Goal: Task Accomplishment & Management: Use online tool/utility

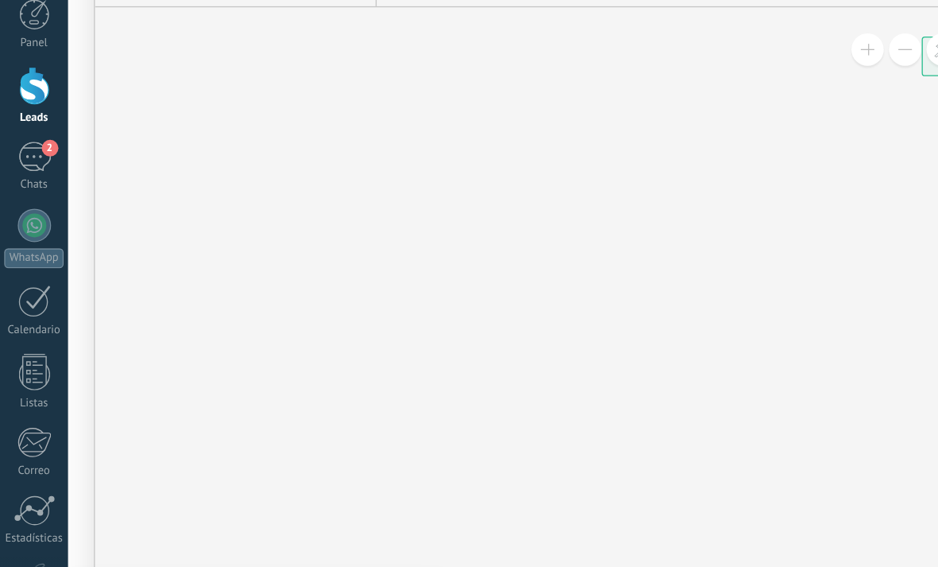
drag, startPoint x: 686, startPoint y: 285, endPoint x: 599, endPoint y: 269, distance: 88.9
drag, startPoint x: 564, startPoint y: 260, endPoint x: 546, endPoint y: 262, distance: 17.7
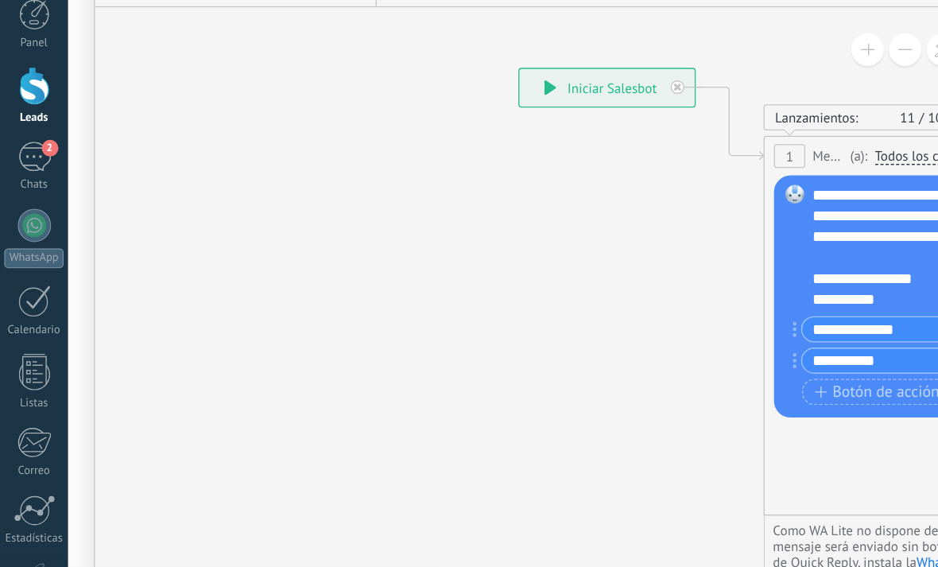
drag, startPoint x: 534, startPoint y: 223, endPoint x: 444, endPoint y: 310, distance: 124.8
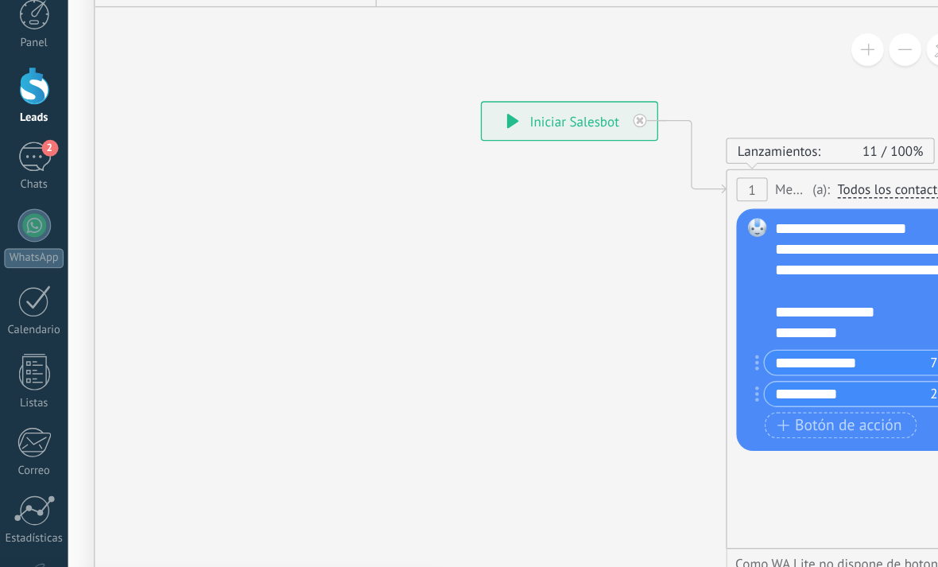
drag, startPoint x: 517, startPoint y: 332, endPoint x: 421, endPoint y: 260, distance: 120.4
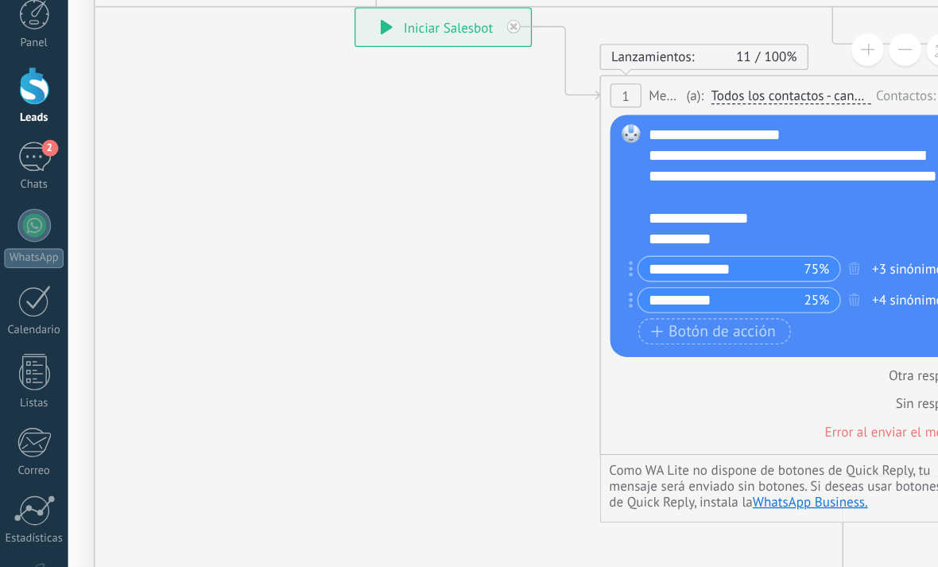
drag, startPoint x: 679, startPoint y: 339, endPoint x: 521, endPoint y: 300, distance: 162.1
click at [521, 300] on div "Lanzamientos: 11 100% Enviados: 11 Leídos: 11 Cliqueados: 8 1 Mensaje ******* (…" at bounding box center [616, 268] width 318 height 289
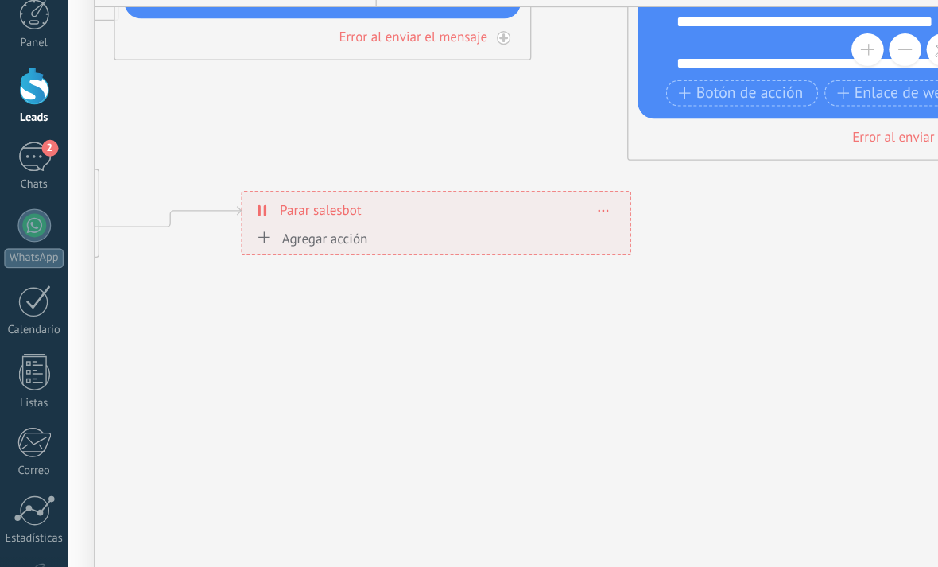
drag, startPoint x: 352, startPoint y: 238, endPoint x: 410, endPoint y: 231, distance: 58.6
click at [410, 231] on icon at bounding box center [533, 38] width 3497 height 1428
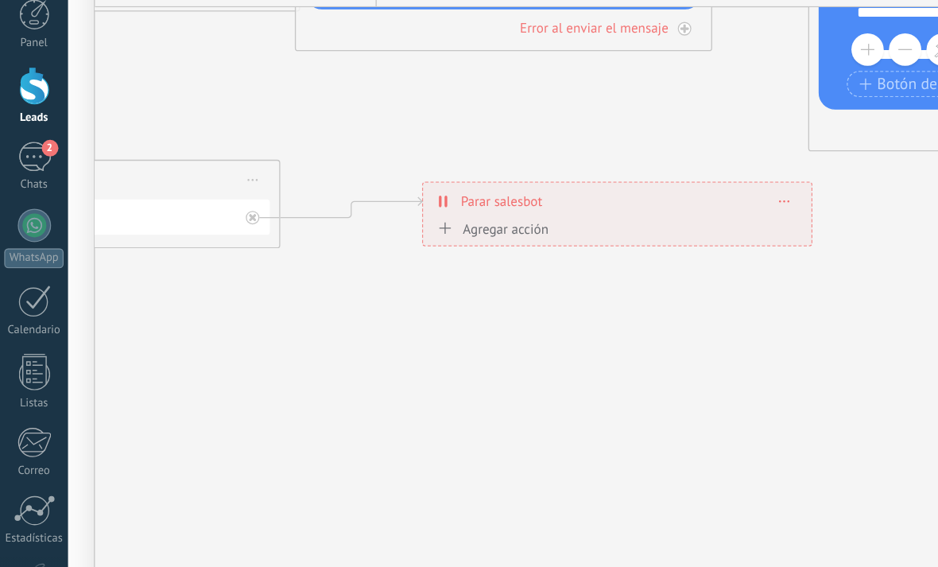
click at [397, 227] on icon at bounding box center [671, 31] width 3497 height 1428
click at [396, 227] on icon at bounding box center [671, 31] width 3497 height 1428
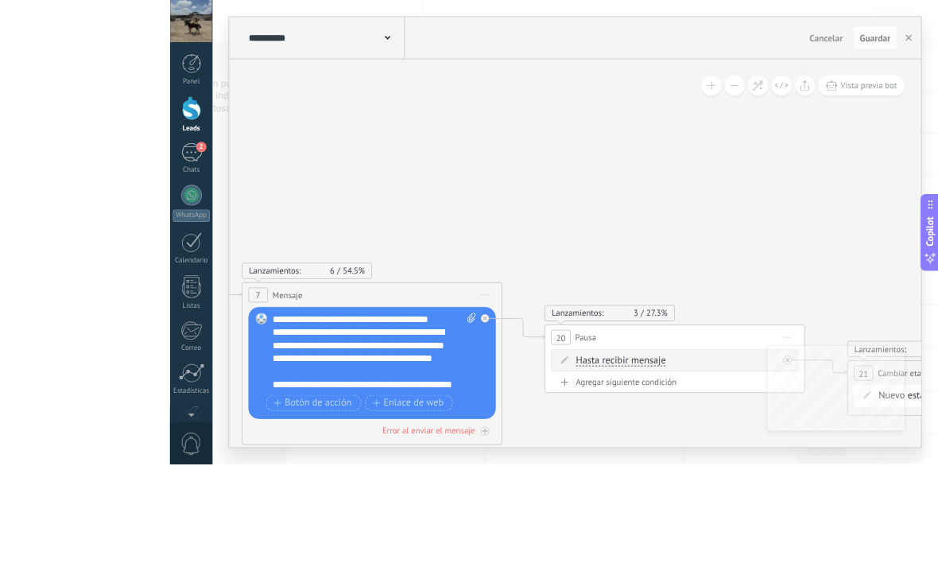
scroll to position [409, 0]
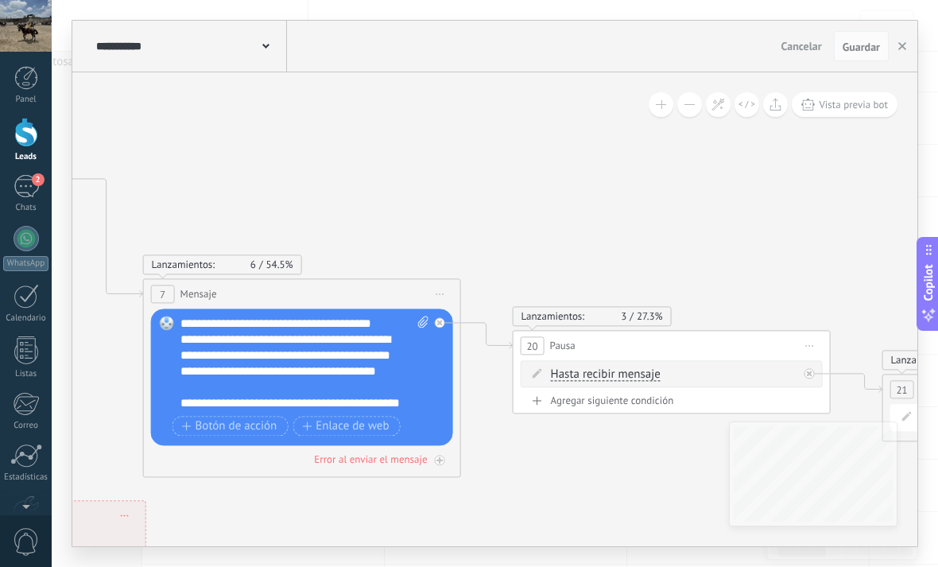
drag, startPoint x: 529, startPoint y: 212, endPoint x: 585, endPoint y: 145, distance: 86.9
click at [584, 145] on icon at bounding box center [198, 326] width 3497 height 1428
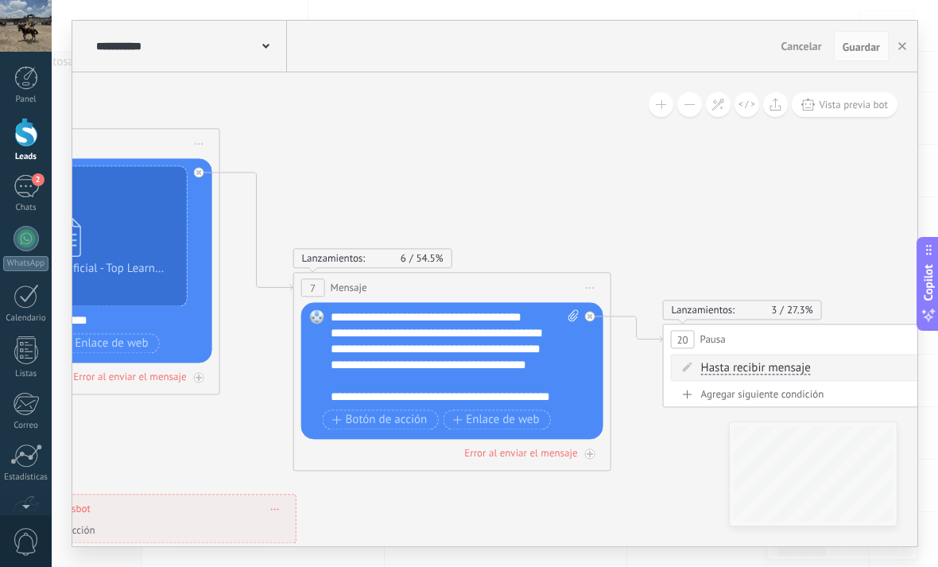
drag, startPoint x: 658, startPoint y: 211, endPoint x: 835, endPoint y: 211, distance: 177.3
click at [835, 211] on icon at bounding box center [348, 320] width 3497 height 1428
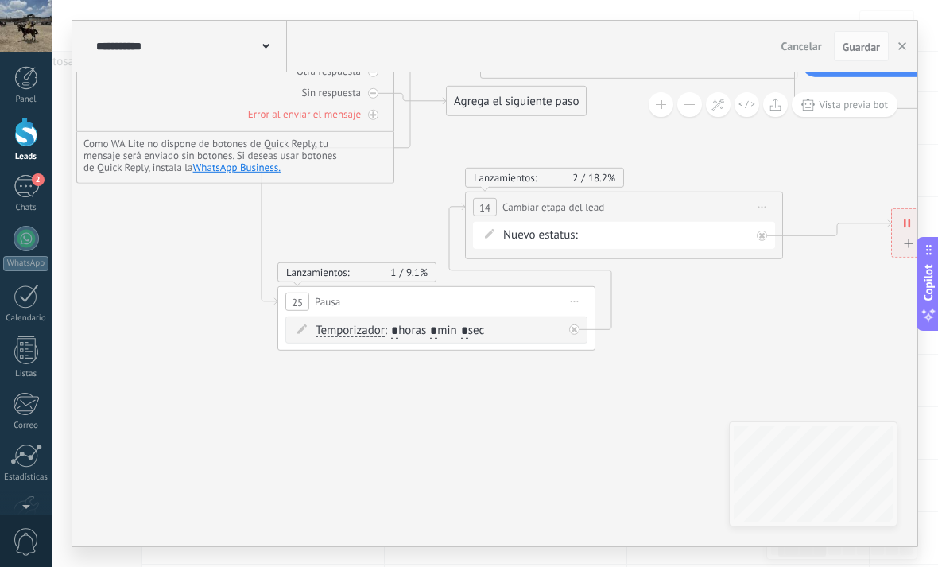
drag, startPoint x: 303, startPoint y: 393, endPoint x: 607, endPoint y: 408, distance: 304.0
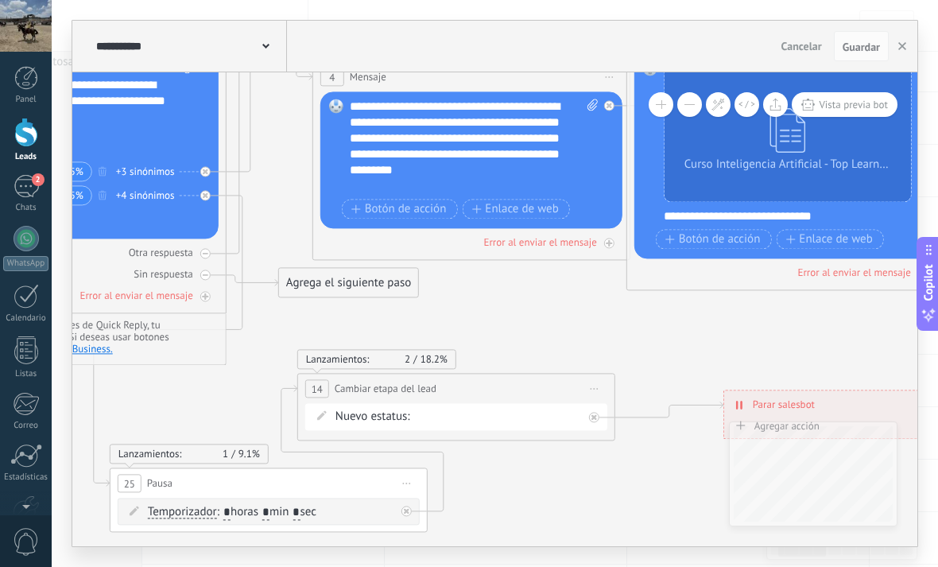
drag, startPoint x: 676, startPoint y: 149, endPoint x: 471, endPoint y: 317, distance: 264.8
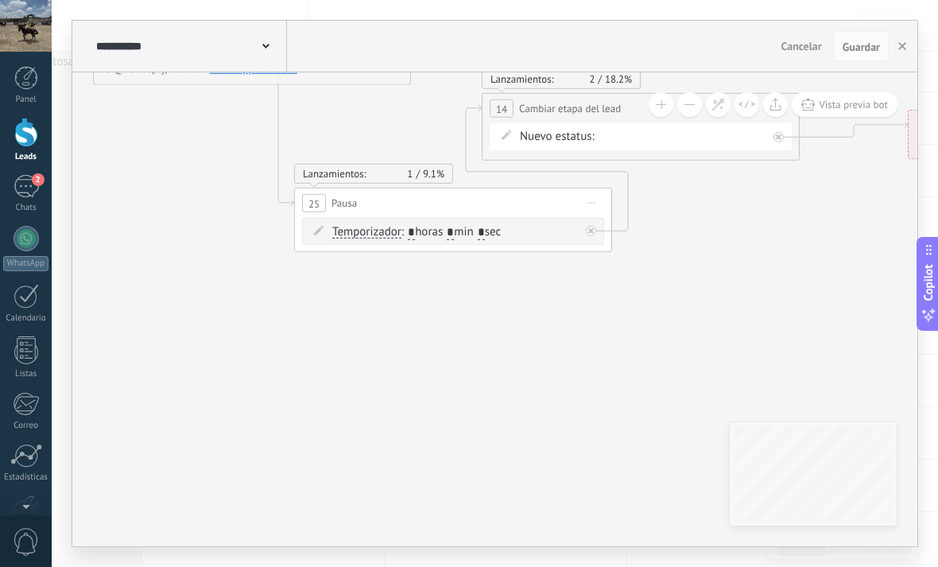
scroll to position [5, 0]
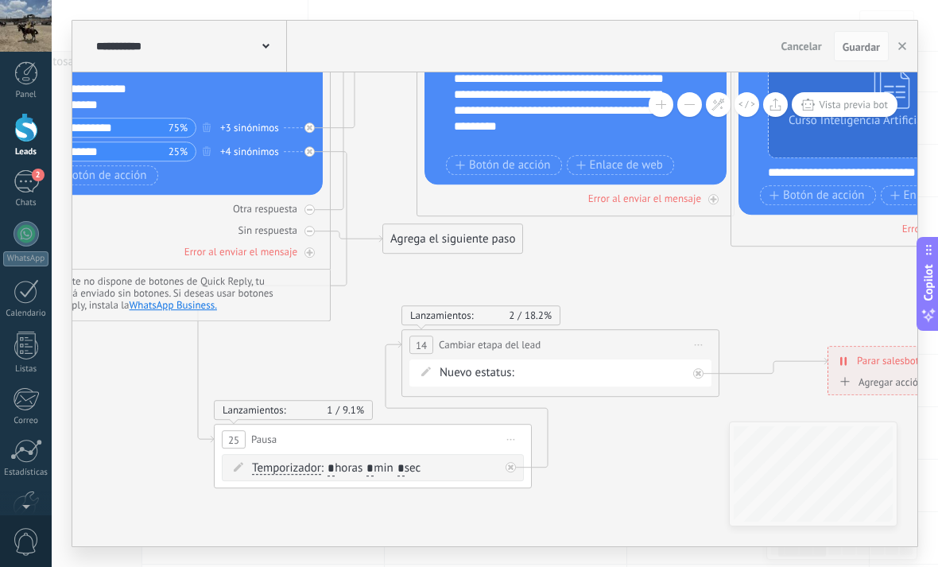
click at [438, 245] on div "Agrega el siguiente paso" at bounding box center [452, 239] width 139 height 26
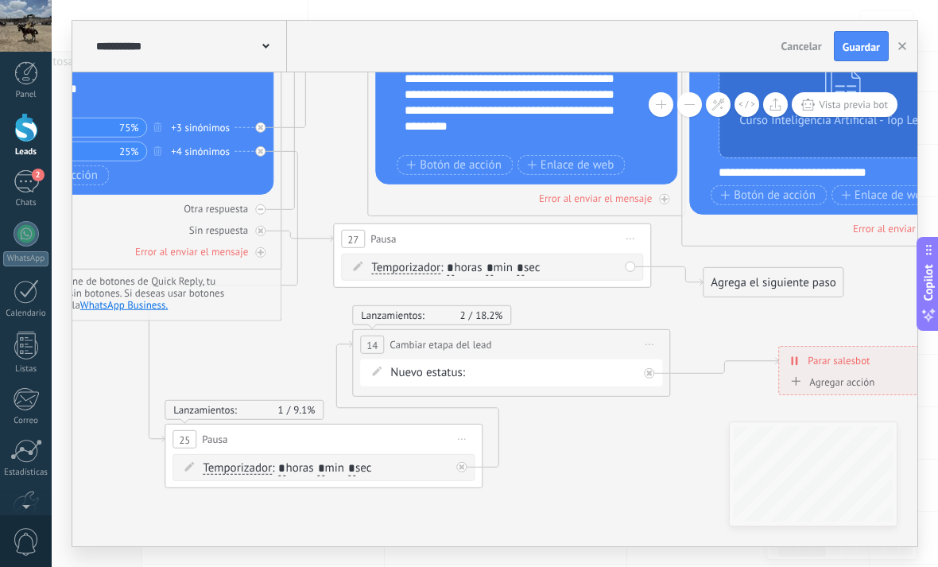
click at [622, 241] on span "Iniciar vista previa aquí Cambiar nombre Duplicar [GEOGRAPHIC_DATA]" at bounding box center [630, 238] width 25 height 23
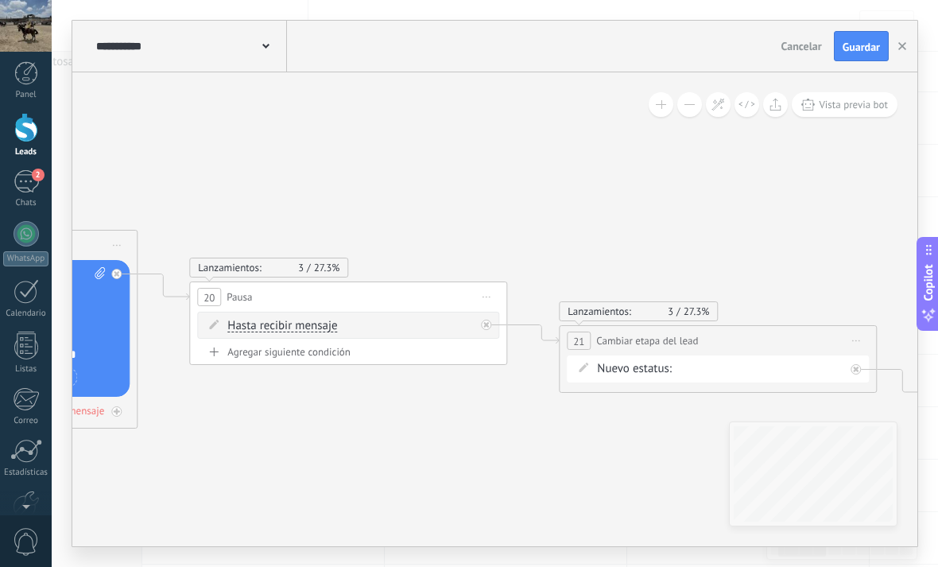
click at [876, 64] on div "**********" at bounding box center [494, 47] width 845 height 52
click at [859, 57] on button "Guardar" at bounding box center [861, 46] width 55 height 30
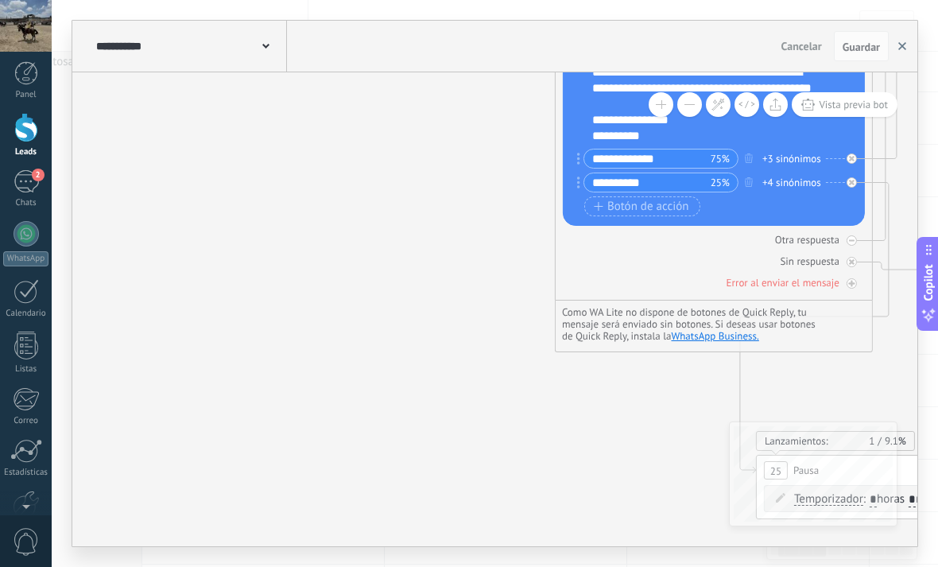
click at [911, 52] on button "button" at bounding box center [902, 46] width 24 height 30
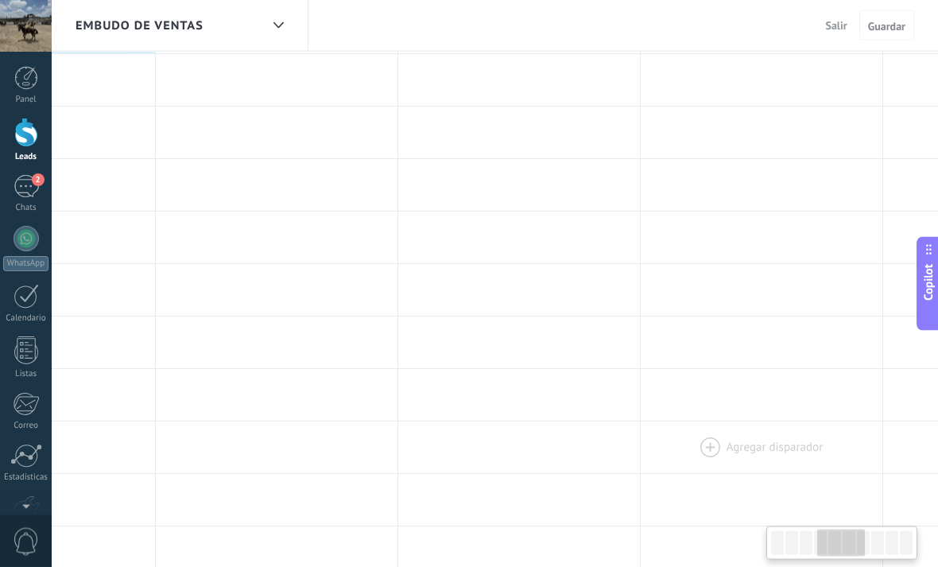
scroll to position [141, 0]
click at [707, 419] on div at bounding box center [762, 439] width 242 height 52
click at [709, 419] on div at bounding box center [762, 439] width 242 height 52
click at [714, 423] on div at bounding box center [762, 439] width 242 height 52
click at [739, 277] on div at bounding box center [762, 282] width 242 height 52
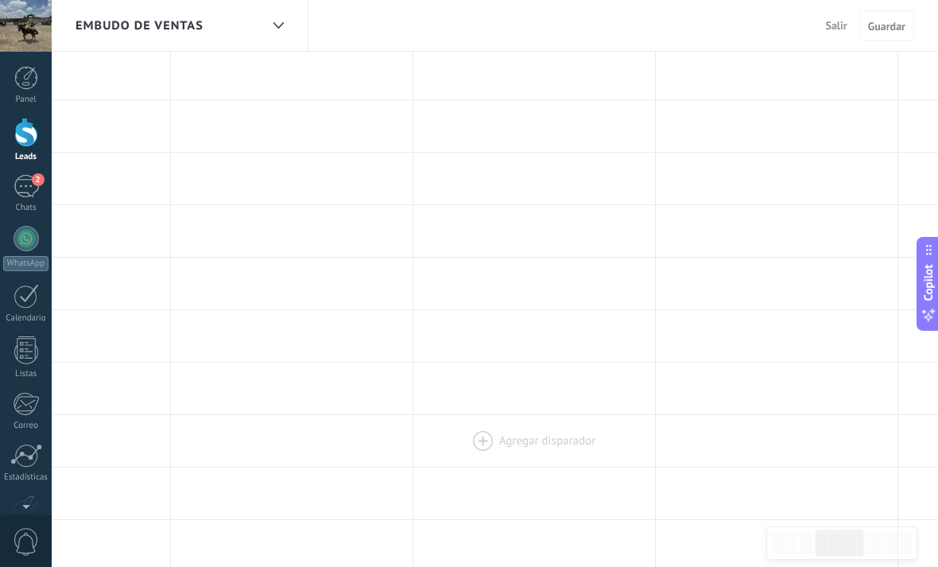
scroll to position [0, 864]
drag, startPoint x: 422, startPoint y: 405, endPoint x: 423, endPoint y: 448, distance: 42.1
click at [423, 448] on div "IA Cuando se mueve o crea en esta etapa Ejecutar Salesbot: Salesbot #1 Avanzado" at bounding box center [656, 404] width 2425 height 1174
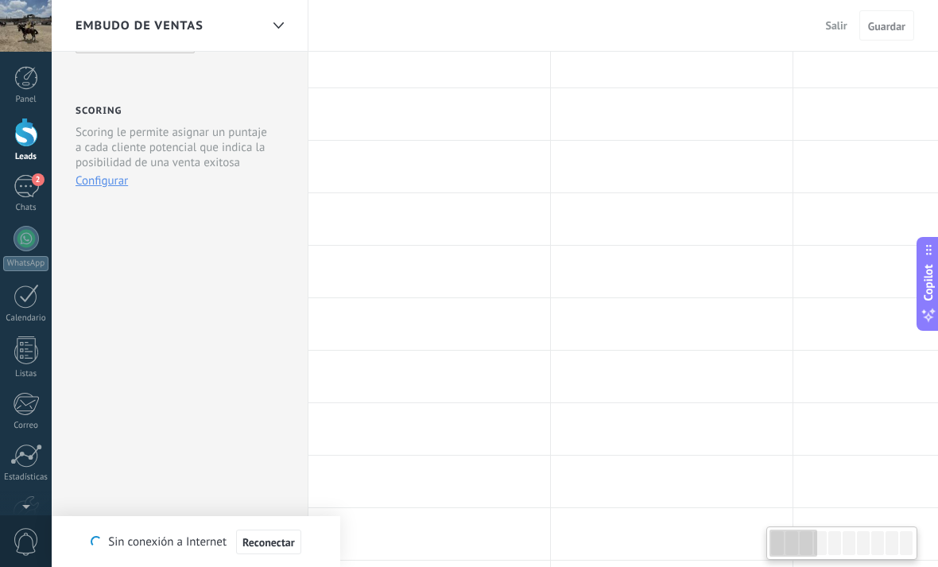
scroll to position [0, 0]
